Goal: Task Accomplishment & Management: Complete application form

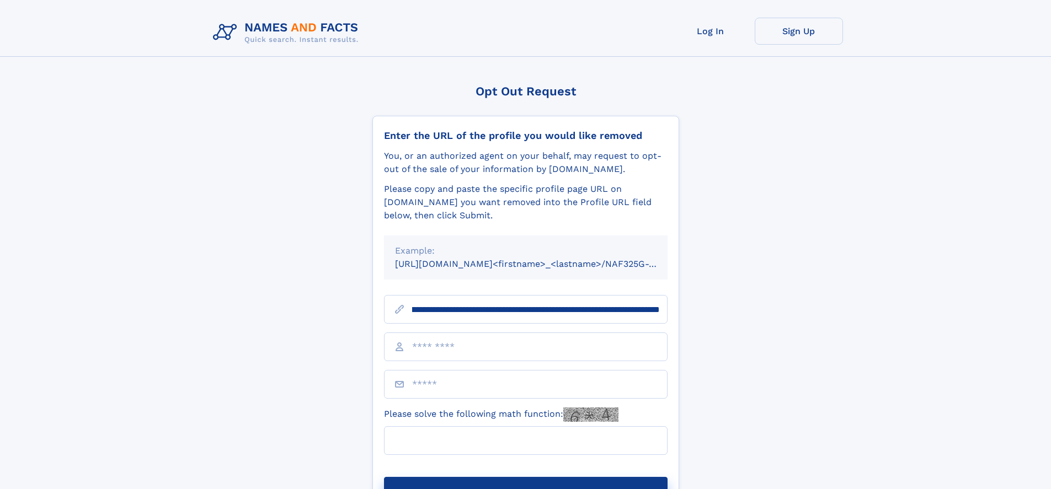
scroll to position [0, 142]
type input "**********"
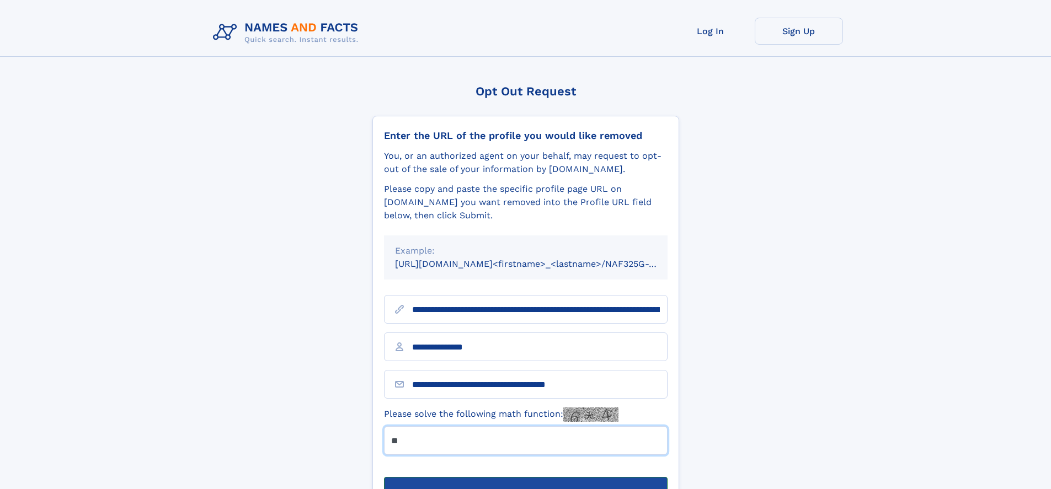
type input "**"
click at [525, 477] on button "Submit Opt Out Request" at bounding box center [525, 494] width 283 height 35
